Goal: Task Accomplishment & Management: Use online tool/utility

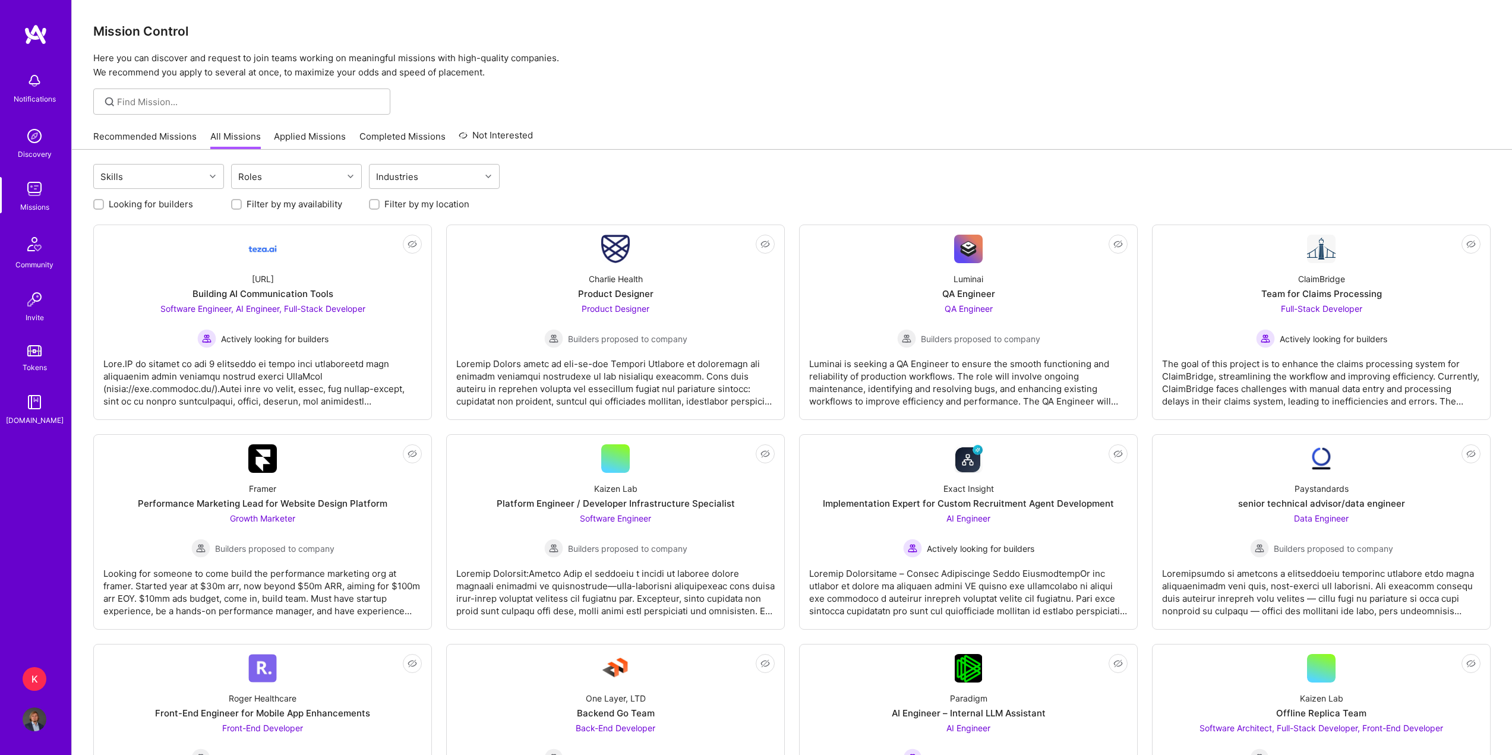
click at [26, 680] on div "K" at bounding box center [35, 679] width 24 height 24
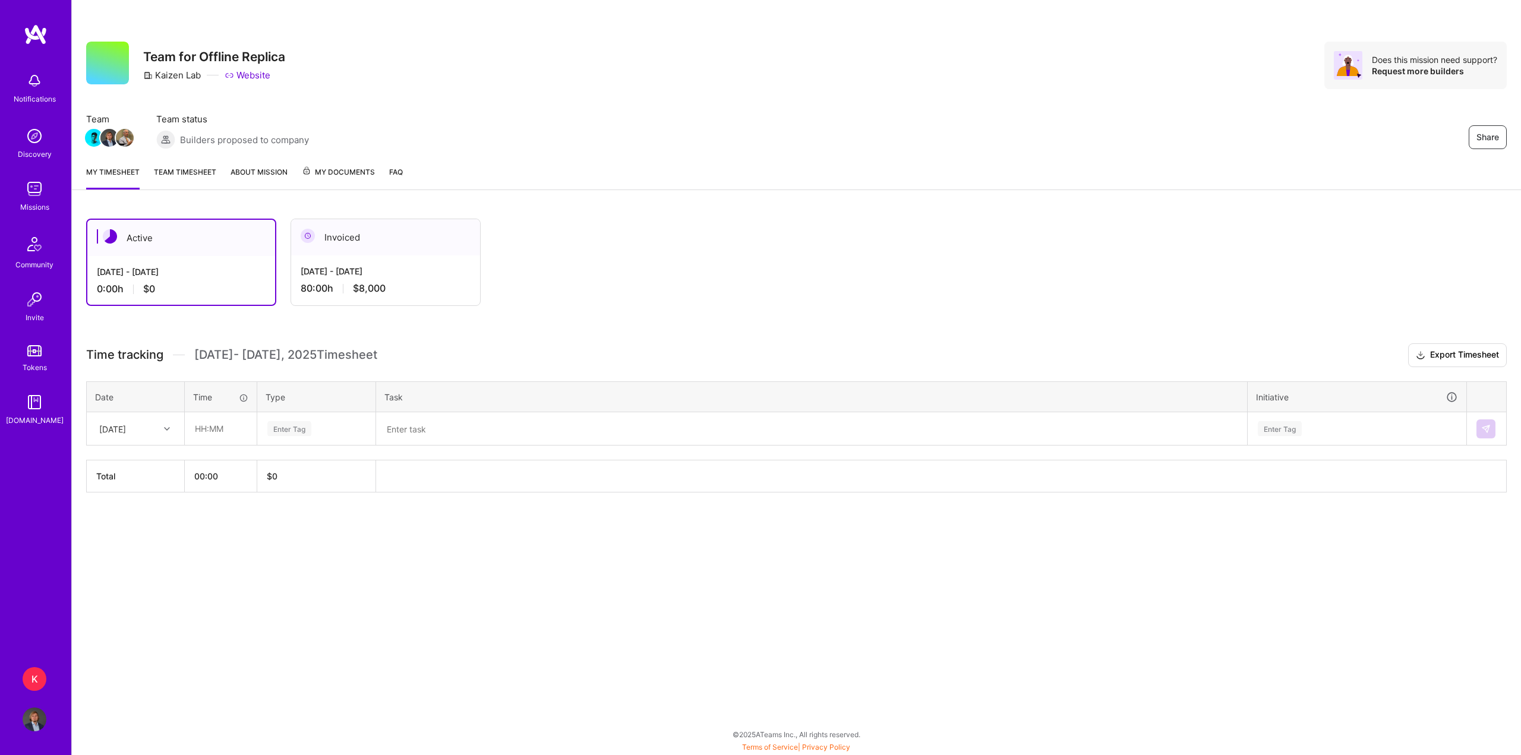
click at [34, 191] on img at bounding box center [35, 189] width 24 height 24
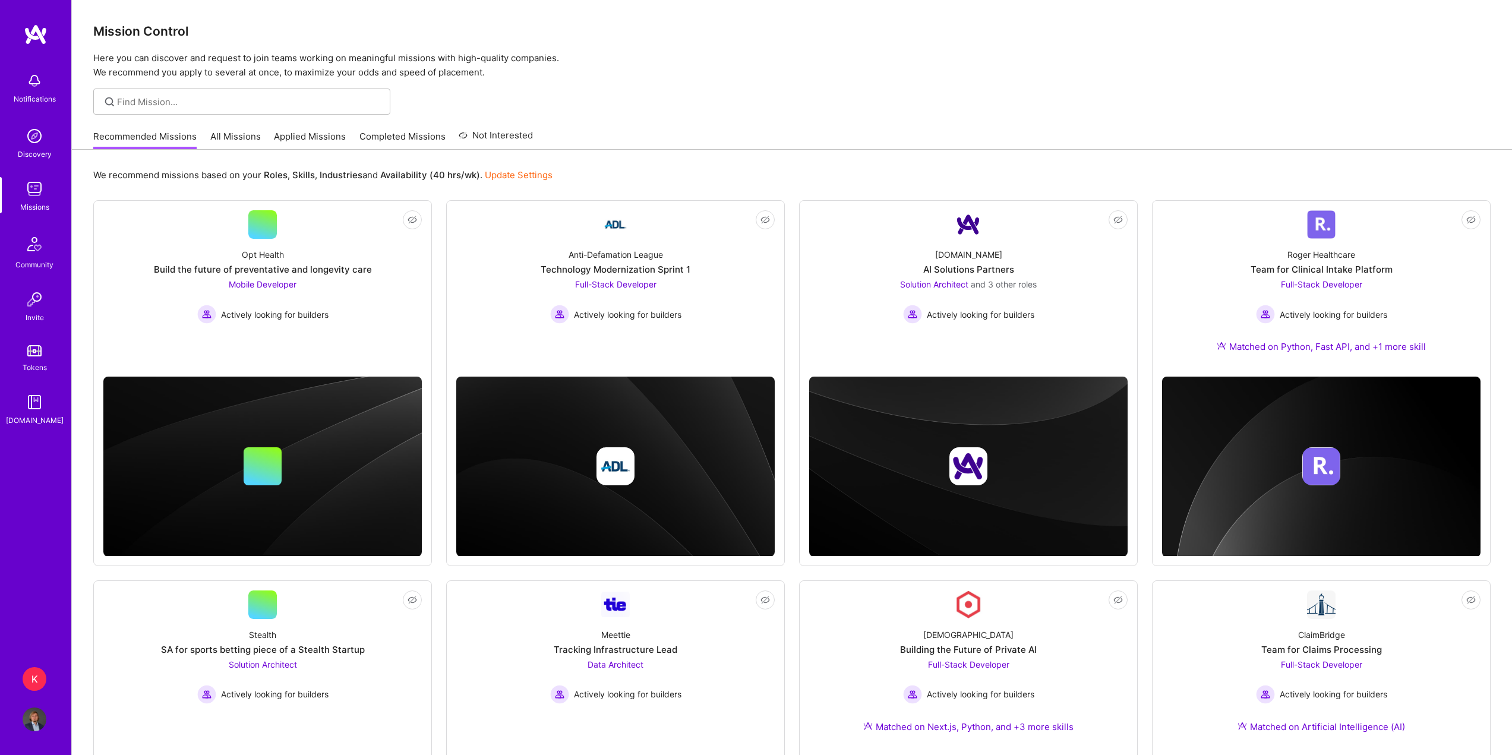
click at [34, 675] on div "K" at bounding box center [35, 679] width 24 height 24
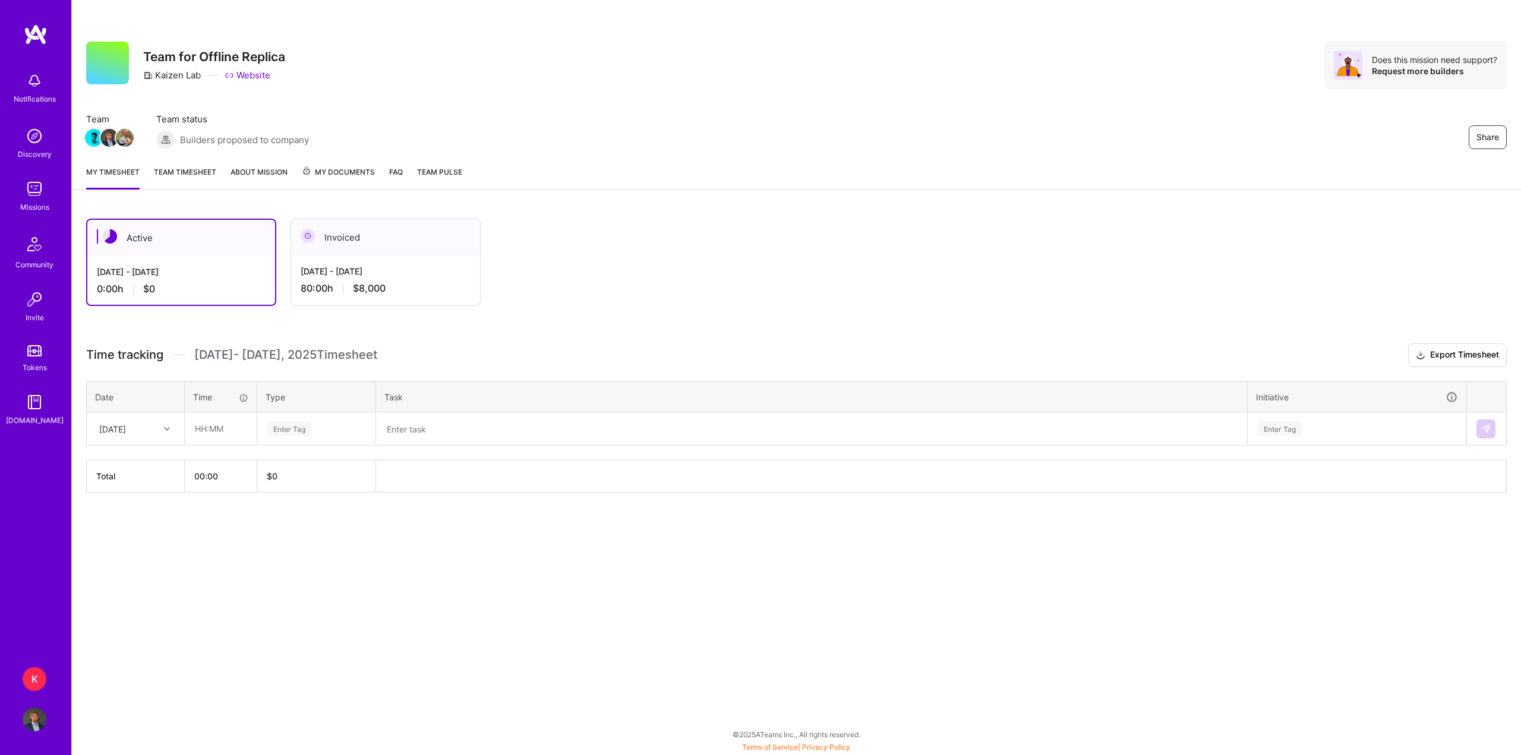
click at [200, 169] on link "Team timesheet" at bounding box center [185, 178] width 62 height 24
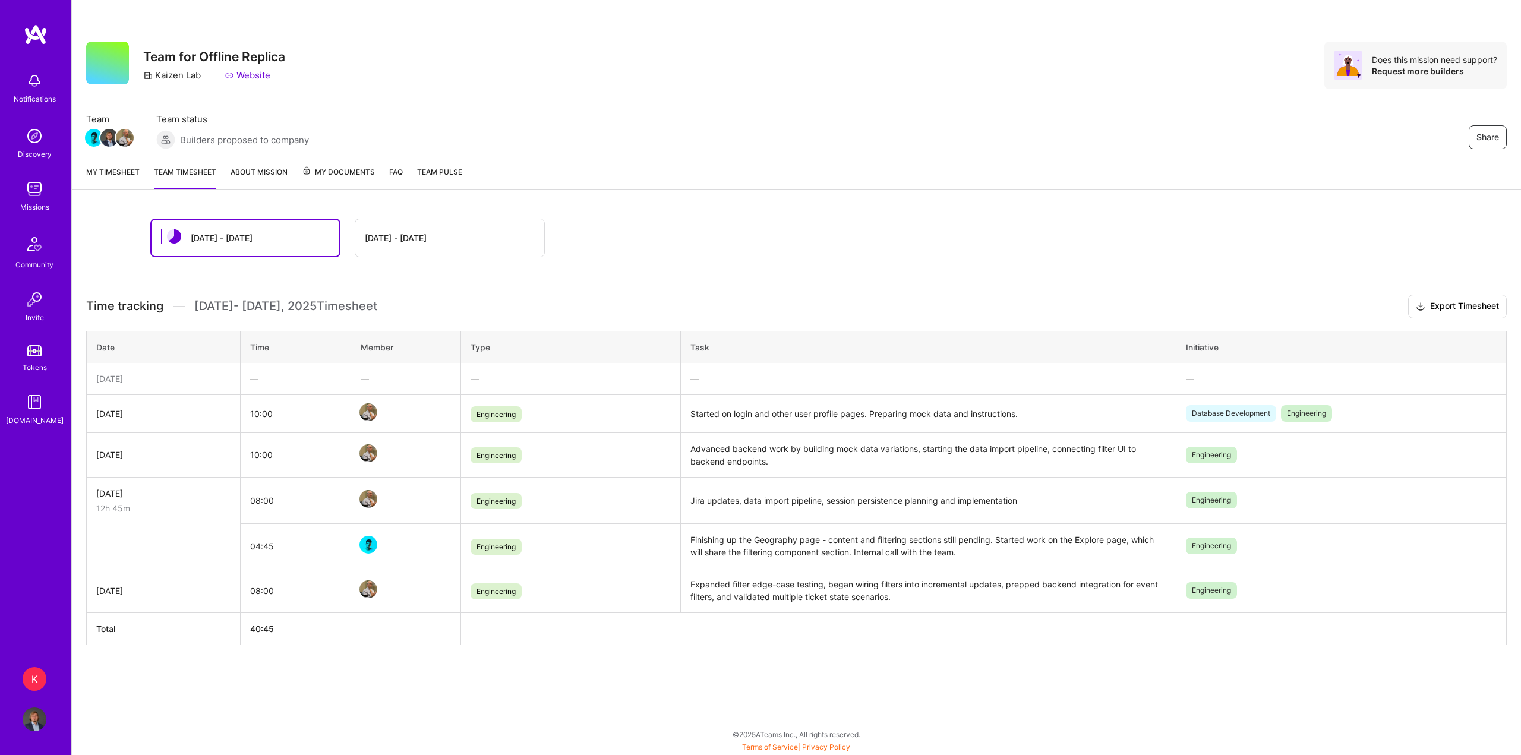
click at [109, 175] on link "My timesheet" at bounding box center [112, 178] width 53 height 24
